Goal: Task Accomplishment & Management: Complete application form

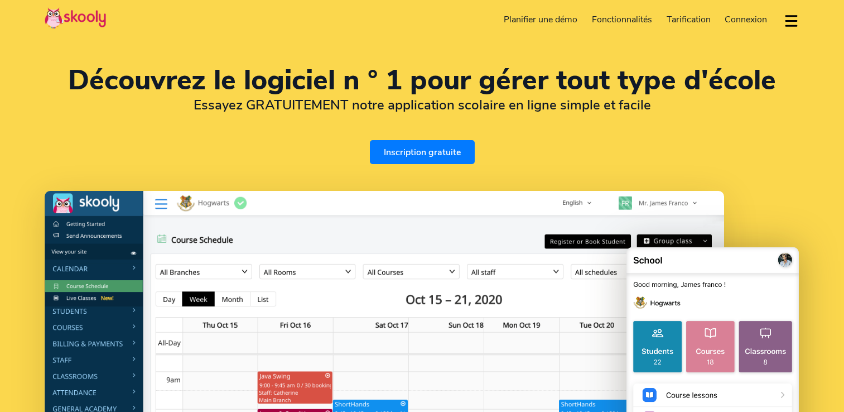
select select "fr"
select select "33"
select select "France"
select select "Europe/Paris"
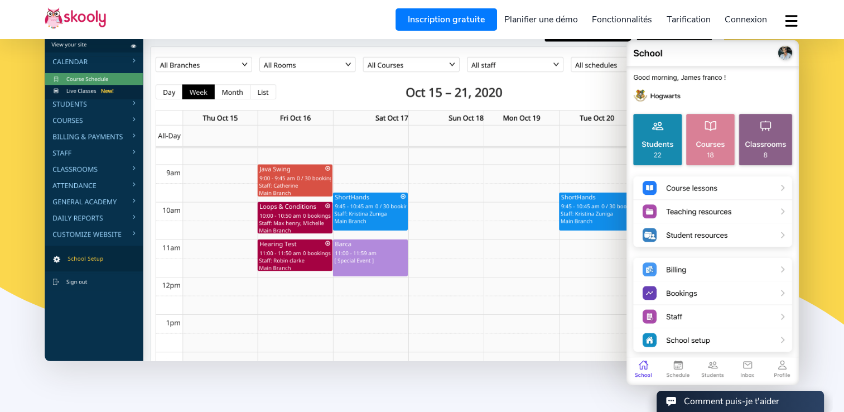
scroll to position [211, 0]
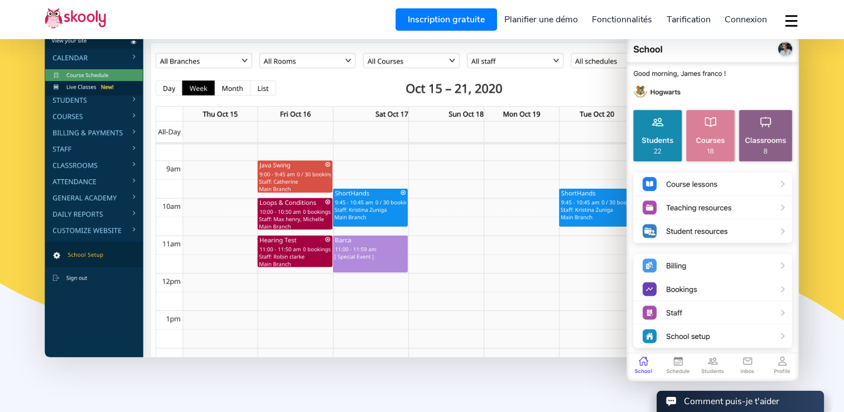
click at [464, 23] on link "Inscription gratuite" at bounding box center [447, 19] width 102 height 22
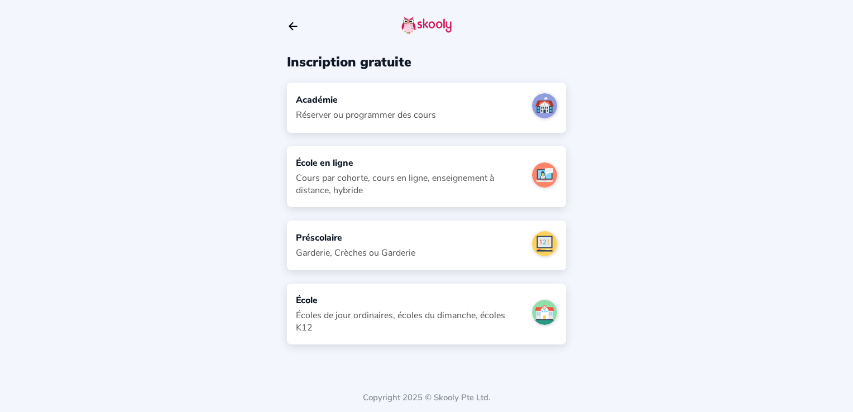
click at [475, 186] on div "Cours par cohorte, cours en ligne, enseignement à distance, hybride" at bounding box center [409, 184] width 227 height 25
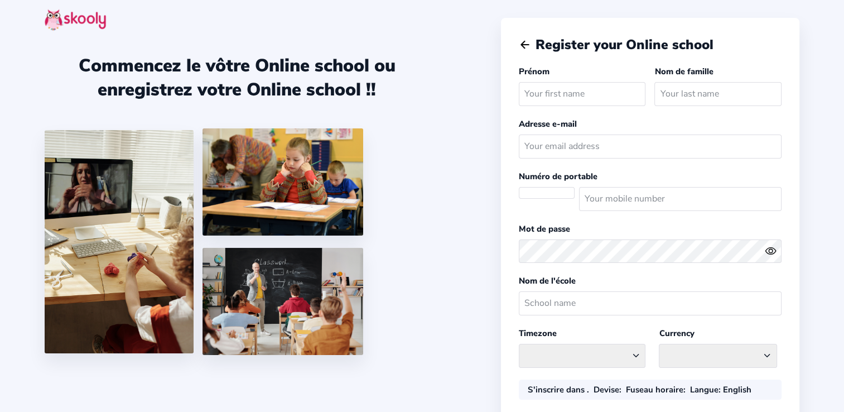
select select
select select "Europe/[GEOGRAPHIC_DATA]"
select select "EUR €"
select select "FR"
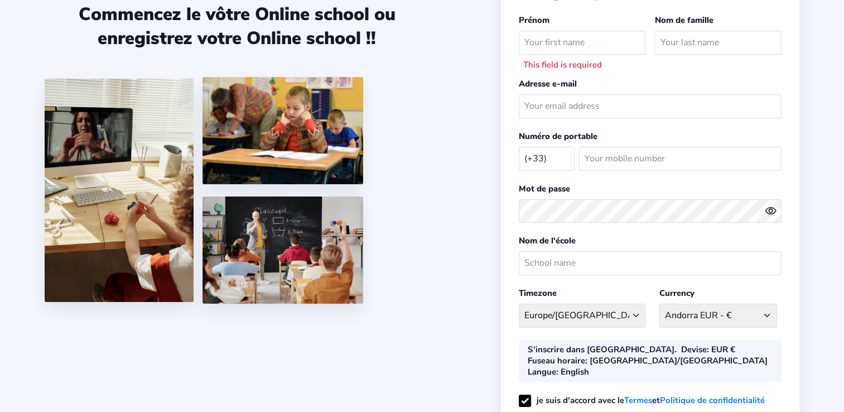
scroll to position [45, 0]
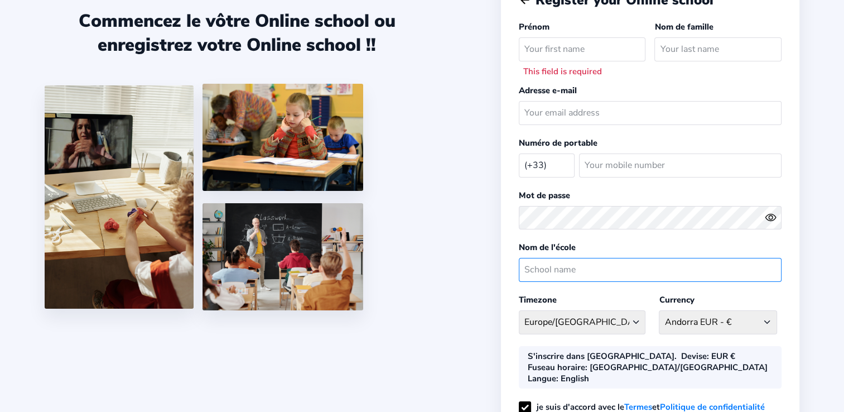
click at [769, 268] on input "text" at bounding box center [650, 270] width 263 height 24
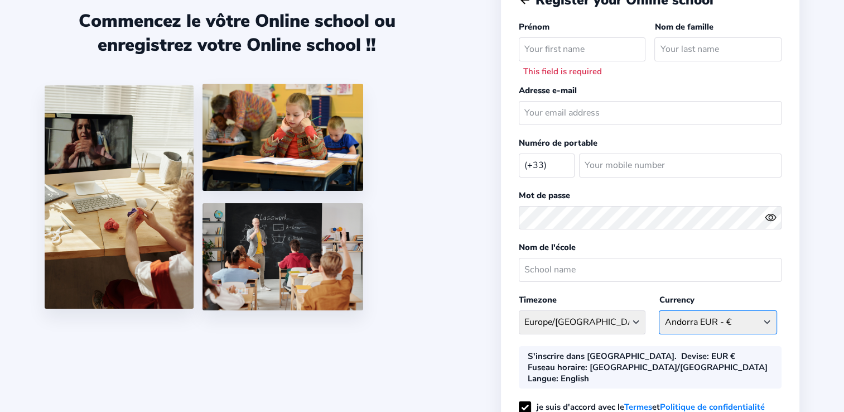
click at [763, 321] on select "EUR € Afghanistan AFN - ؋. Albania ALL - L Algeria DZD - دج AmericanSamoa USD -…" at bounding box center [718, 322] width 118 height 24
drag, startPoint x: 761, startPoint y: 320, endPoint x: 728, endPoint y: 334, distance: 36.3
click at [728, 334] on div "EUR € Afghanistan AFN - ؋. Albania ALL - L Algeria DZD - دج AmericanSamoa USD -…" at bounding box center [718, 322] width 118 height 33
